Goal: Obtain resource: Obtain resource

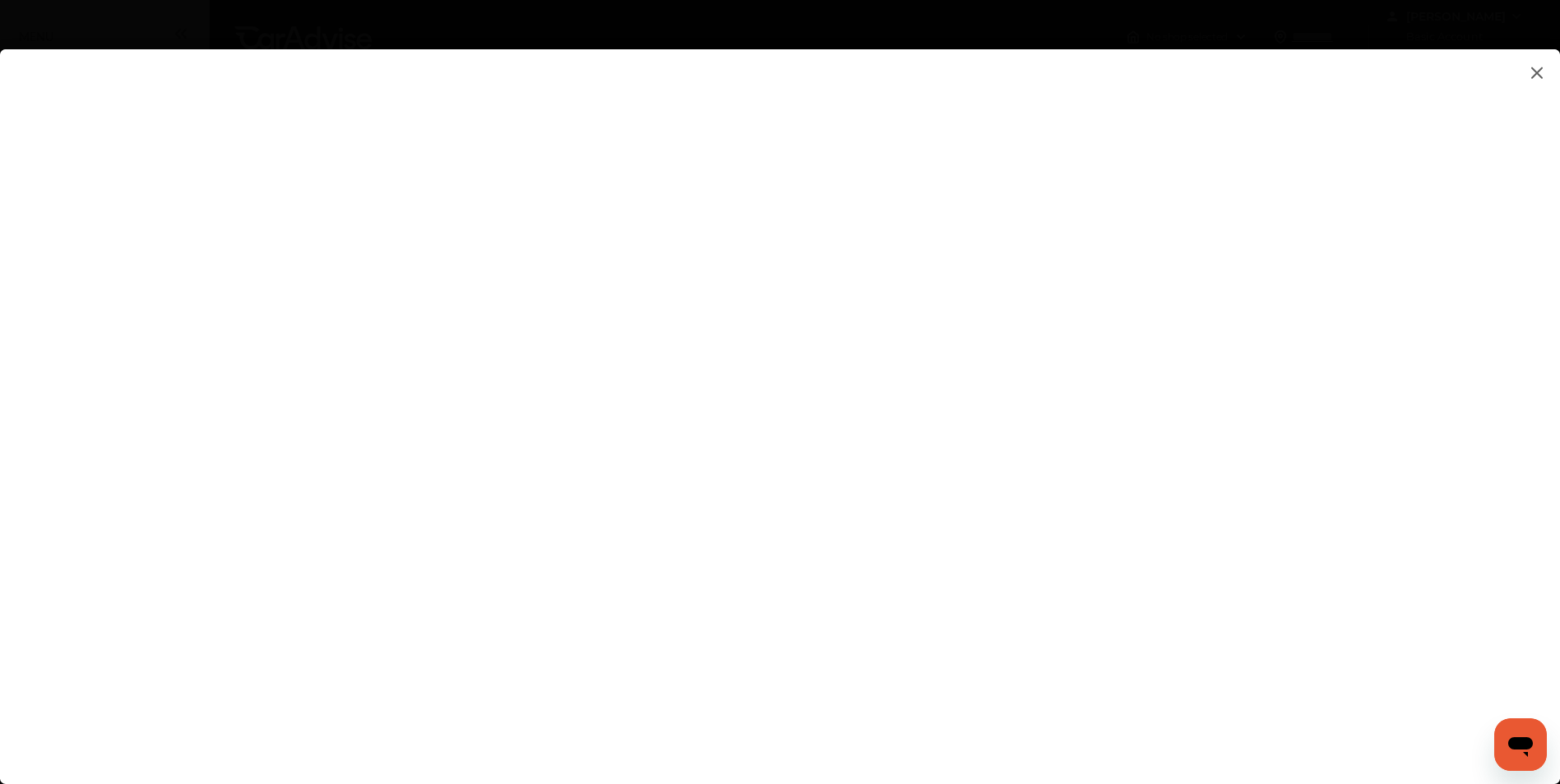
click at [1022, 499] on flutter-view at bounding box center [780, 400] width 1560 height 702
type input "**********"
click at [1318, 584] on flutter-view at bounding box center [780, 400] width 1560 height 702
click at [1299, 586] on flutter-view at bounding box center [780, 400] width 1560 height 702
click at [1286, 591] on flutter-view at bounding box center [780, 400] width 1560 height 702
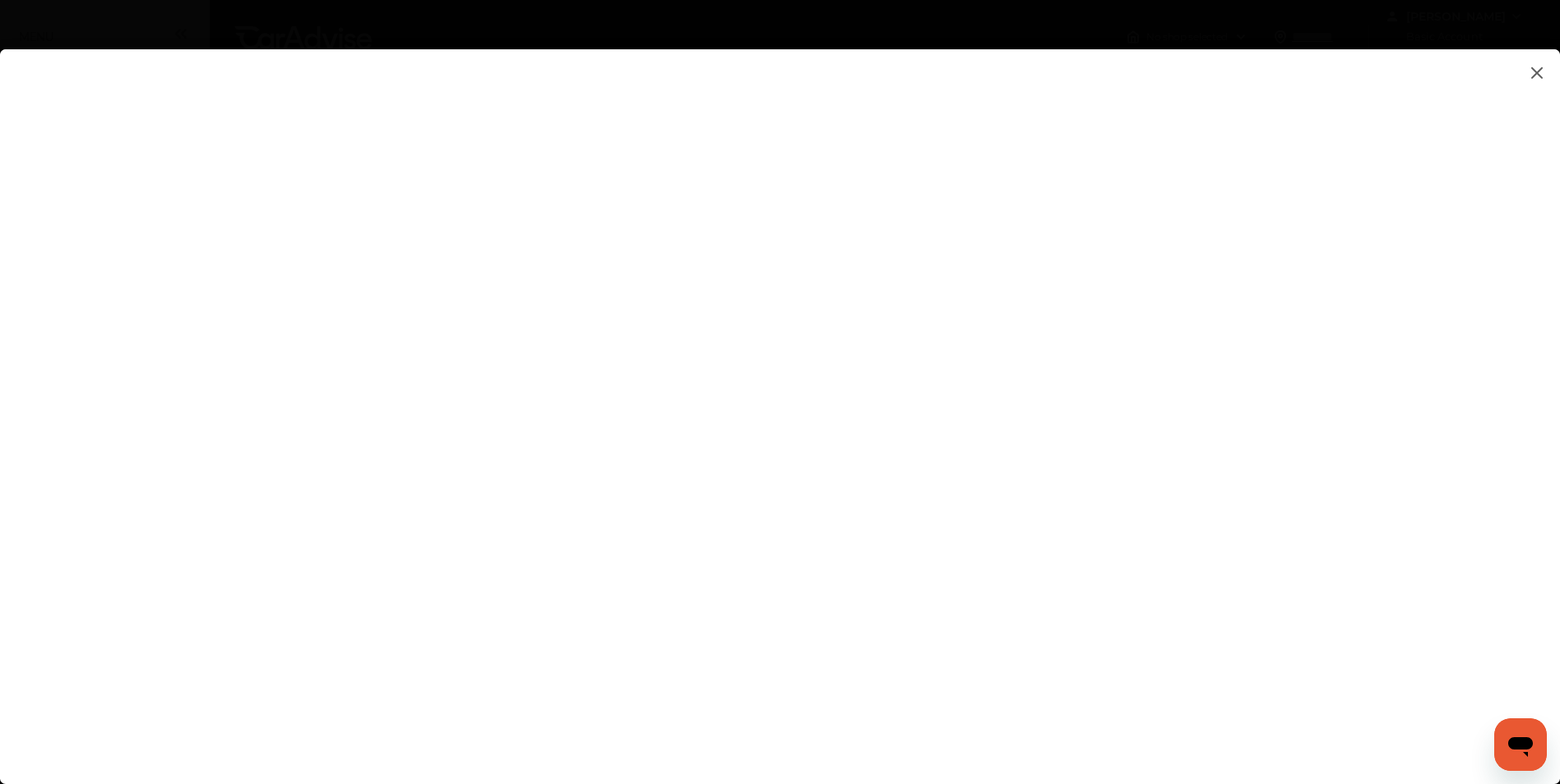
click at [995, 521] on flutter-view at bounding box center [780, 400] width 1560 height 702
type textarea "**********"
click at [1096, 594] on flutter-view at bounding box center [780, 400] width 1560 height 702
click at [1162, 576] on flutter-view at bounding box center [780, 400] width 1560 height 702
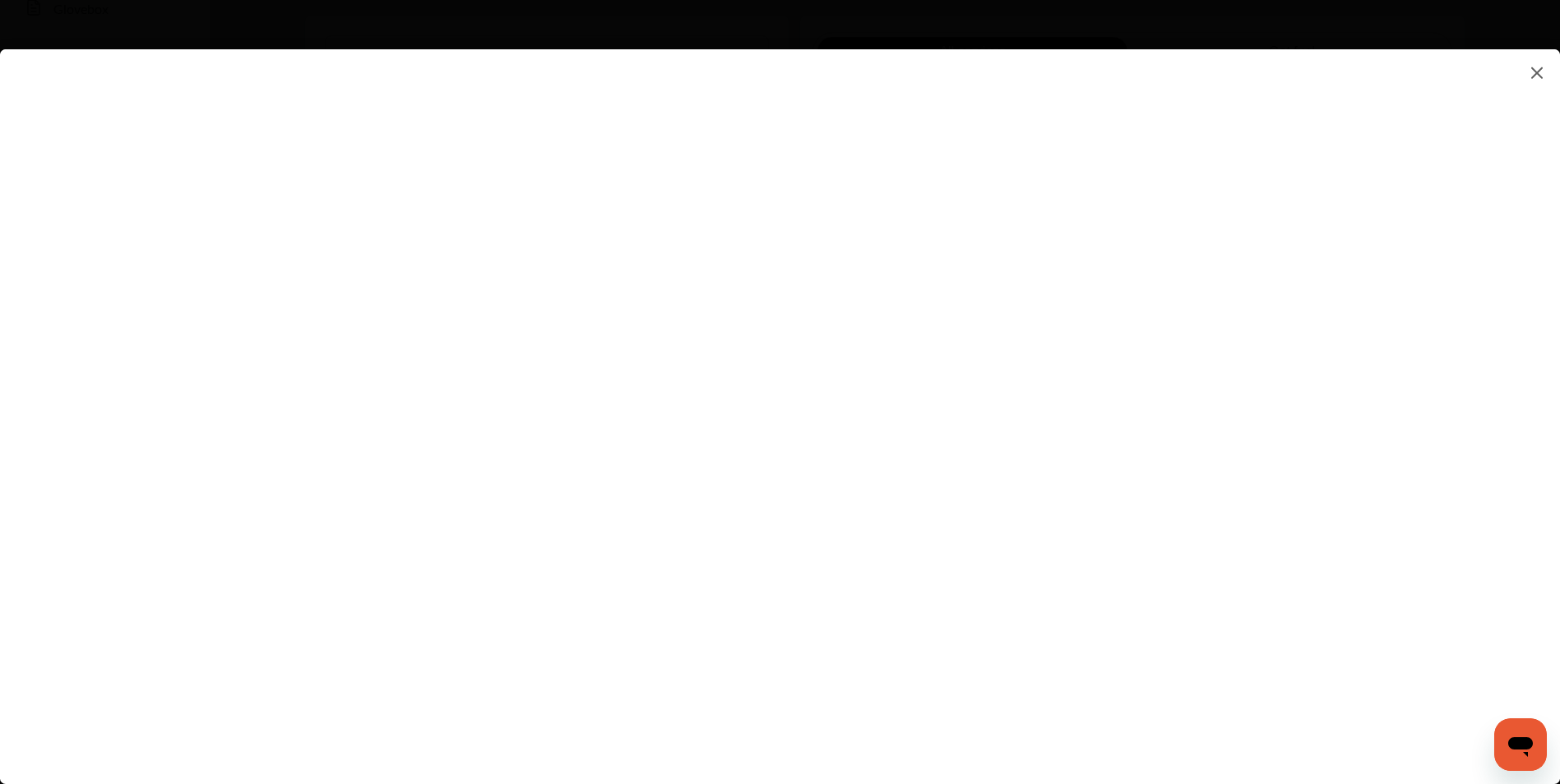
click at [1287, 587] on flutter-view at bounding box center [780, 400] width 1560 height 702
click at [970, 417] on flutter-view at bounding box center [780, 400] width 1560 height 702
type input "*********"
click at [1006, 522] on flutter-view "*********" at bounding box center [780, 400] width 1560 height 702
click at [961, 605] on flutter-view at bounding box center [780, 400] width 1560 height 702
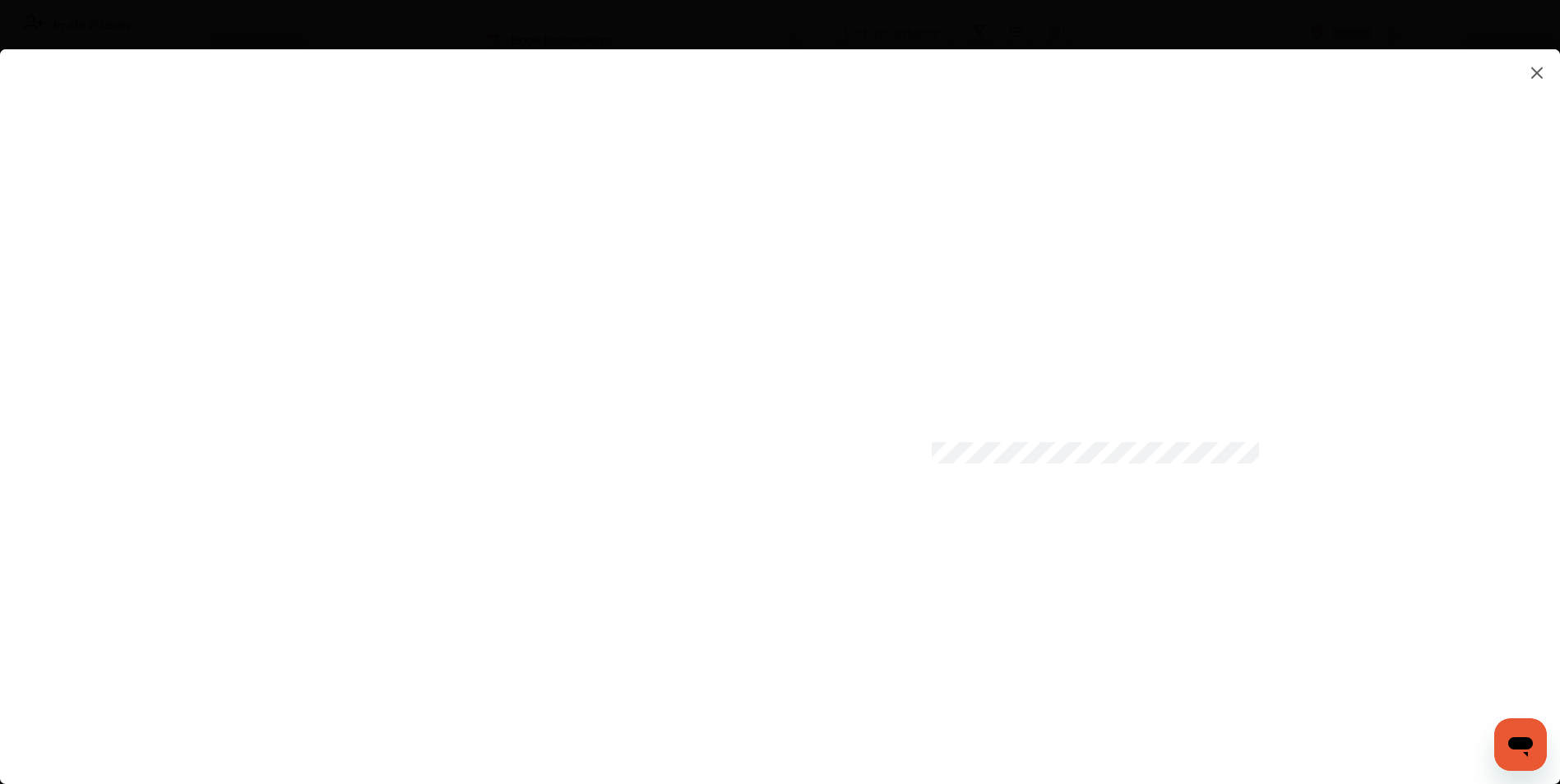
scroll to position [493, 0]
click at [923, 649] on flutter-view at bounding box center [780, 400] width 1560 height 702
click at [1034, 692] on flutter-view at bounding box center [780, 400] width 1560 height 702
click at [968, 404] on flutter-view at bounding box center [780, 400] width 1560 height 702
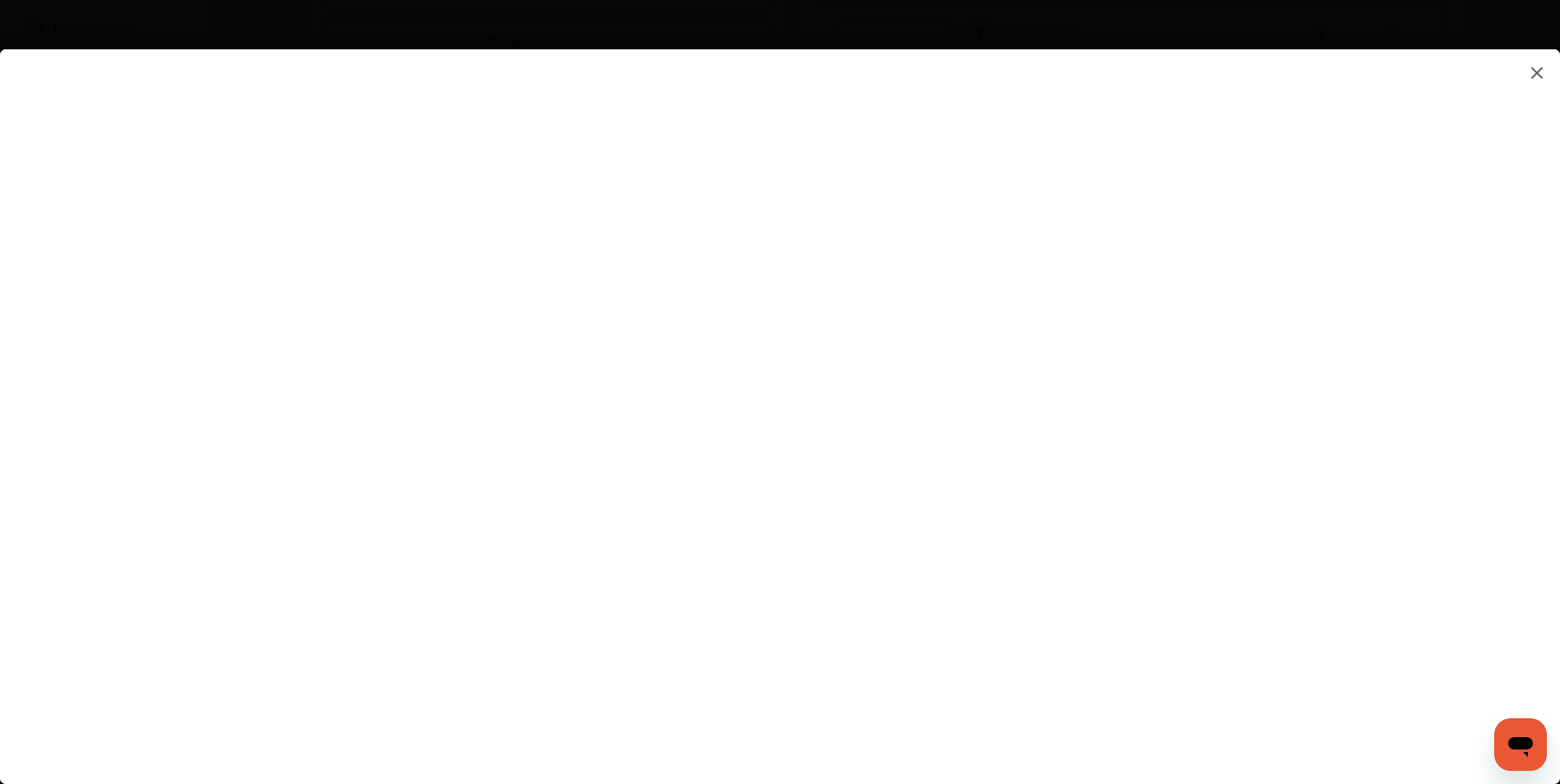
click at [1033, 407] on flutter-view at bounding box center [780, 400] width 1560 height 702
click at [989, 401] on flutter-view at bounding box center [780, 400] width 1560 height 702
click at [984, 415] on flutter-view at bounding box center [780, 400] width 1560 height 702
